Goal: Task Accomplishment & Management: Manage account settings

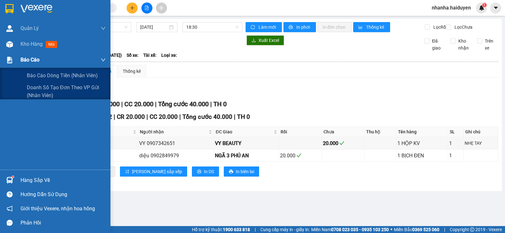
click at [24, 52] on div "Báo cáo" at bounding box center [63, 60] width 85 height 16
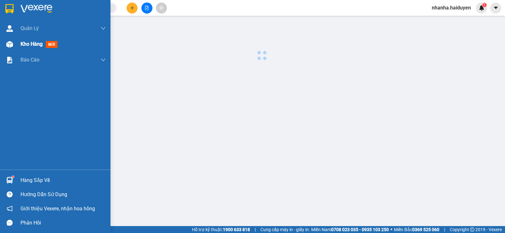
click at [31, 41] on span "Kho hàng" at bounding box center [32, 44] width 22 height 6
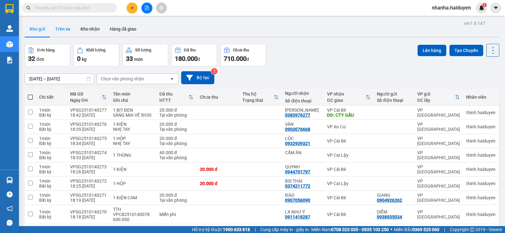
click at [58, 28] on button "Trên xe" at bounding box center [62, 28] width 25 height 15
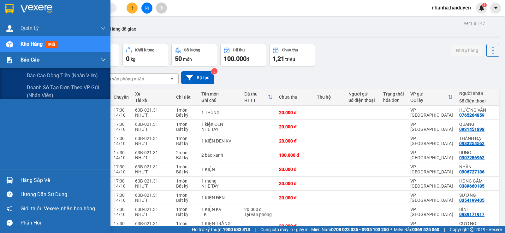
click at [14, 58] on div at bounding box center [9, 60] width 11 height 11
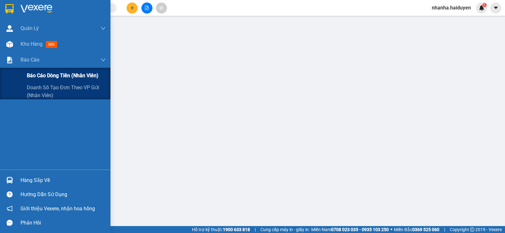
click at [23, 76] on div "Báo cáo dòng tiền (nhân viên)" at bounding box center [55, 76] width 110 height 16
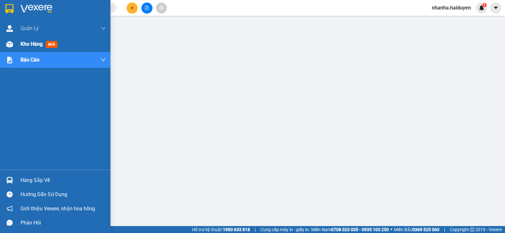
click at [12, 45] on img at bounding box center [9, 44] width 7 height 7
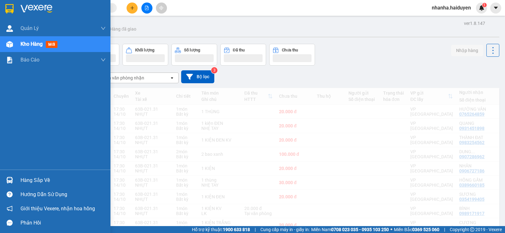
click at [25, 43] on span "Kho hàng" at bounding box center [32, 44] width 22 height 6
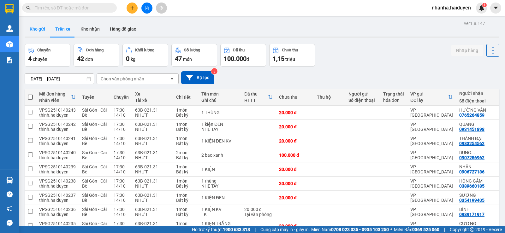
click at [42, 30] on button "Kho gửi" at bounding box center [38, 28] width 26 height 15
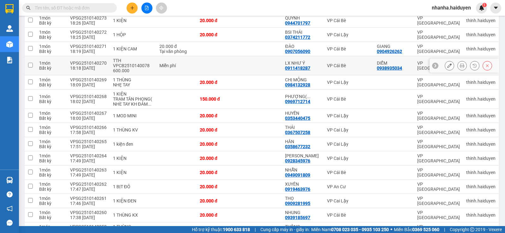
scroll to position [80, 0]
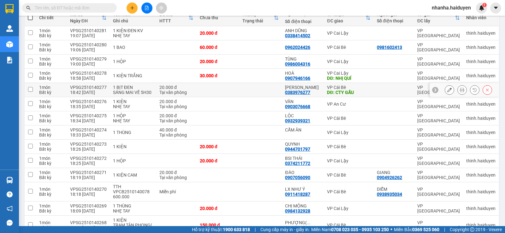
click at [346, 86] on div "VP Cái Bè" at bounding box center [349, 87] width 44 height 5
checkbox input "true"
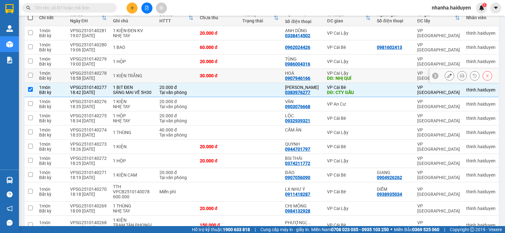
click at [342, 76] on div "DĐ: NHỊ QUÍ" at bounding box center [349, 78] width 44 height 5
checkbox input "true"
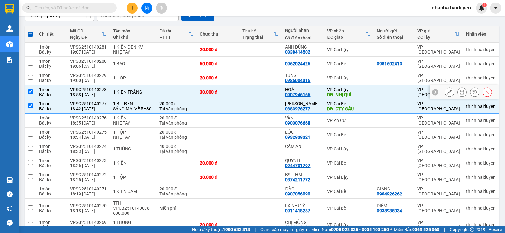
scroll to position [0, 0]
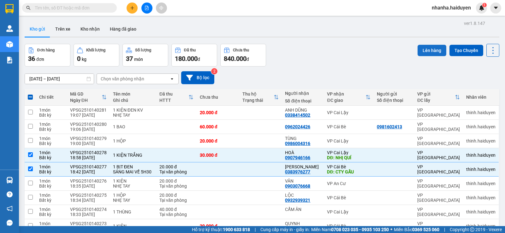
click at [426, 50] on button "Lên hàng" at bounding box center [432, 50] width 29 height 11
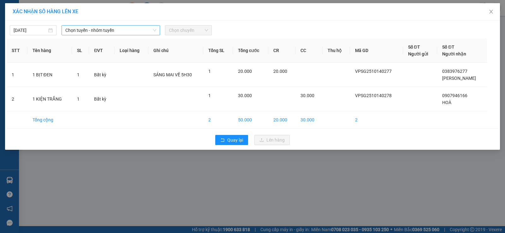
click at [137, 30] on span "Chọn tuyến - nhóm tuyến" at bounding box center [110, 30] width 91 height 9
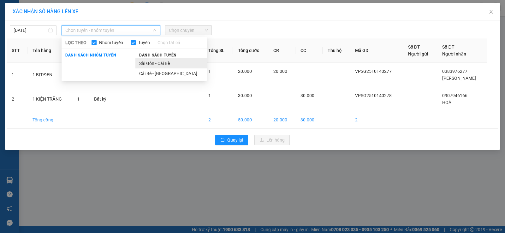
click at [174, 63] on li "Sài Gòn - Cái Bè" at bounding box center [170, 63] width 71 height 10
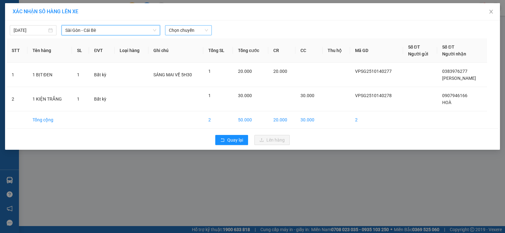
click at [177, 33] on span "Chọn chuyến" at bounding box center [188, 30] width 39 height 9
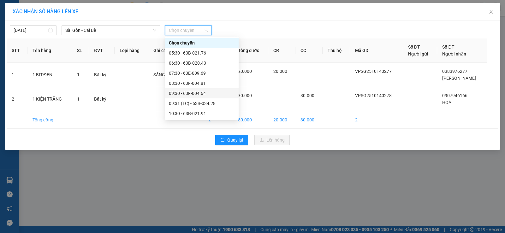
scroll to position [172, 0]
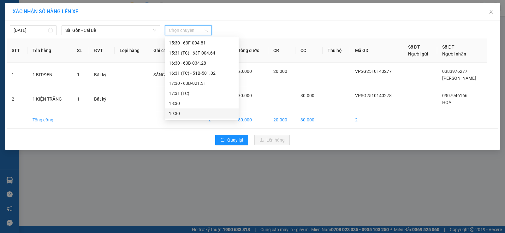
click at [183, 113] on div "19:30" at bounding box center [202, 113] width 66 height 7
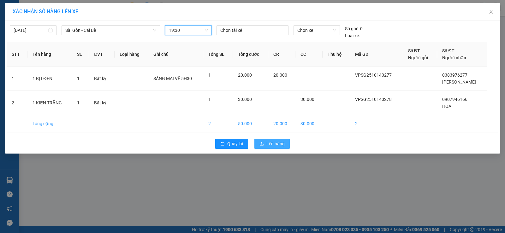
click at [280, 143] on span "Lên hàng" at bounding box center [275, 143] width 18 height 7
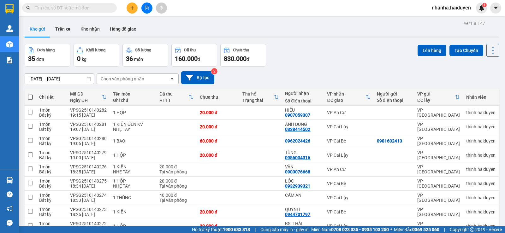
click at [150, 14] on div "Kết quả [PERSON_NAME] ( 0 ) Bộ lọc Gửi 3 ngày gần nhất No Data nhanha.haiduyen 1" at bounding box center [252, 8] width 505 height 16
click at [147, 10] on button at bounding box center [146, 8] width 11 height 11
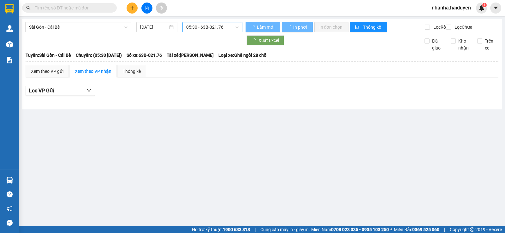
click at [191, 28] on span "05:30 - 63B-021.76" at bounding box center [212, 26] width 52 height 9
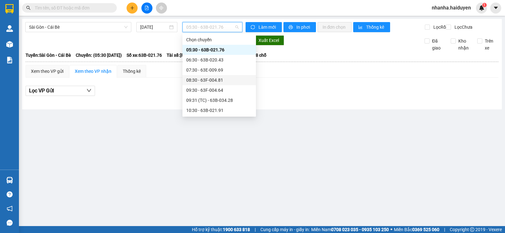
scroll to position [172, 0]
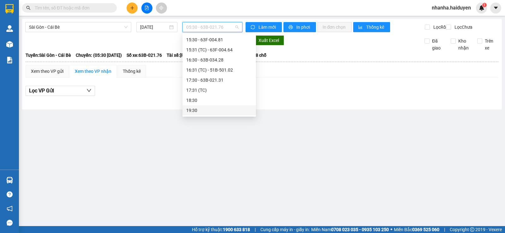
click at [204, 106] on div "19:30" at bounding box center [219, 110] width 74 height 10
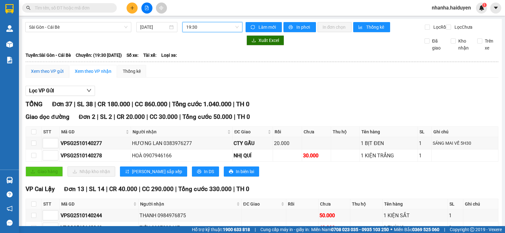
click at [47, 75] on div "Xem theo VP gửi" at bounding box center [47, 71] width 33 height 7
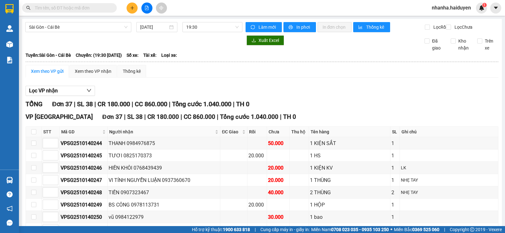
scroll to position [404, 0]
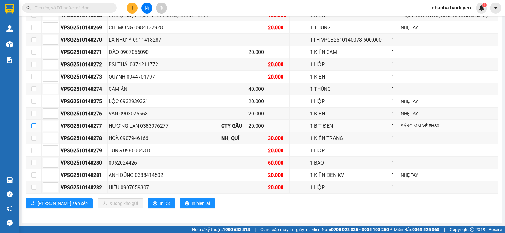
click at [32, 123] on label at bounding box center [33, 125] width 5 height 7
click at [32, 123] on input "checkbox" at bounding box center [33, 125] width 5 height 5
checkbox input "true"
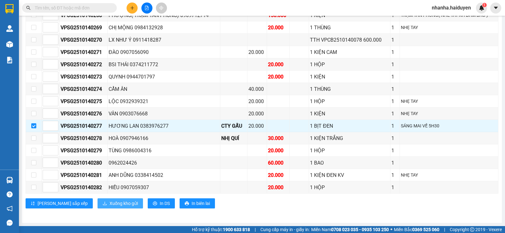
click at [110, 203] on span "Xuống kho gửi" at bounding box center [124, 203] width 28 height 7
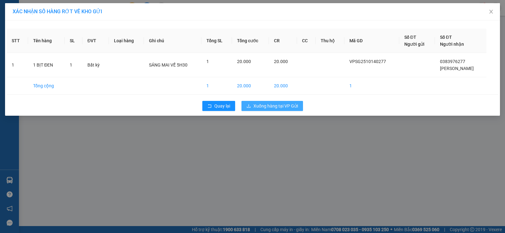
click at [267, 103] on span "Xuống hàng tại VP Gửi" at bounding box center [275, 106] width 45 height 7
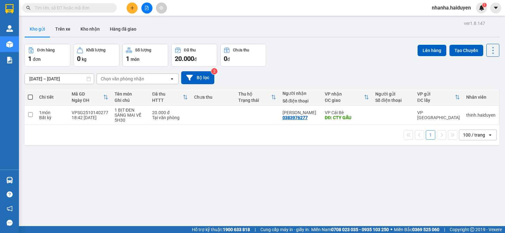
click at [148, 12] on button at bounding box center [146, 8] width 11 height 11
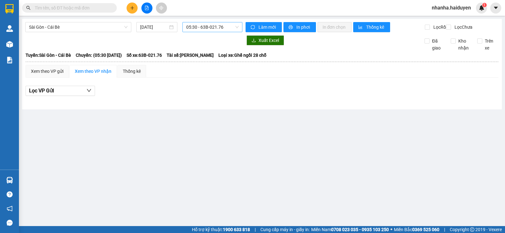
click at [225, 28] on span "05:30 - 63B-021.76" at bounding box center [212, 26] width 52 height 9
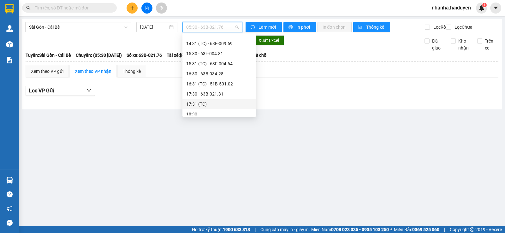
scroll to position [172, 0]
click at [210, 111] on div "19:30" at bounding box center [219, 110] width 66 height 7
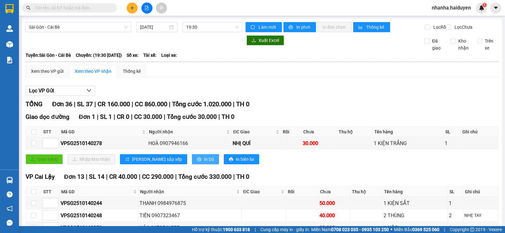
click at [192, 162] on button "In DS" at bounding box center [205, 159] width 27 height 10
click at [331, 109] on div "TỔNG Đơn 36 | SL 37 | CR 160.000 | CC 860.000 | Tổng cước 1.020.000 | TH 0" at bounding box center [262, 104] width 473 height 10
click at [33, 134] on input "checkbox" at bounding box center [33, 131] width 5 height 5
checkbox input "true"
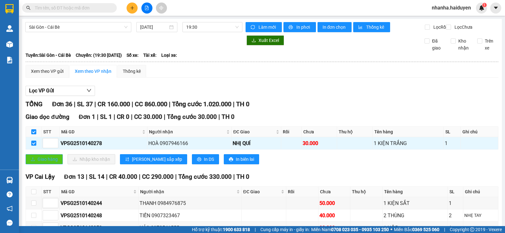
click at [44, 163] on span "Giao hàng" at bounding box center [48, 159] width 20 height 7
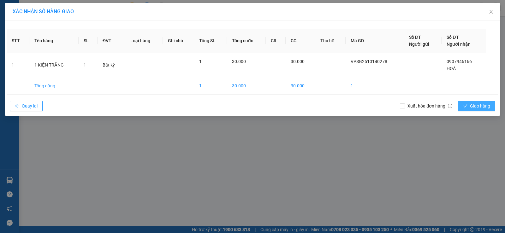
click at [463, 105] on button "Giao hàng" at bounding box center [476, 106] width 37 height 10
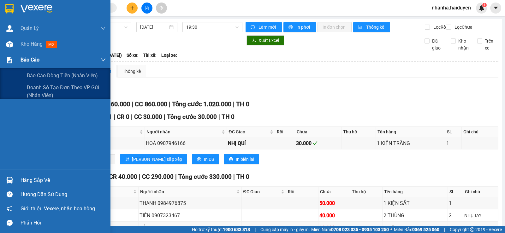
click at [3, 57] on div "Báo cáo" at bounding box center [55, 60] width 110 height 16
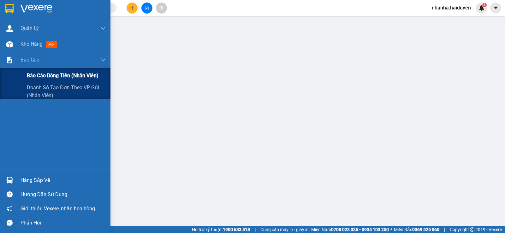
click at [46, 75] on span "Báo cáo dòng tiền (nhân viên)" at bounding box center [63, 76] width 72 height 8
